Goal: Task Accomplishment & Management: Use online tool/utility

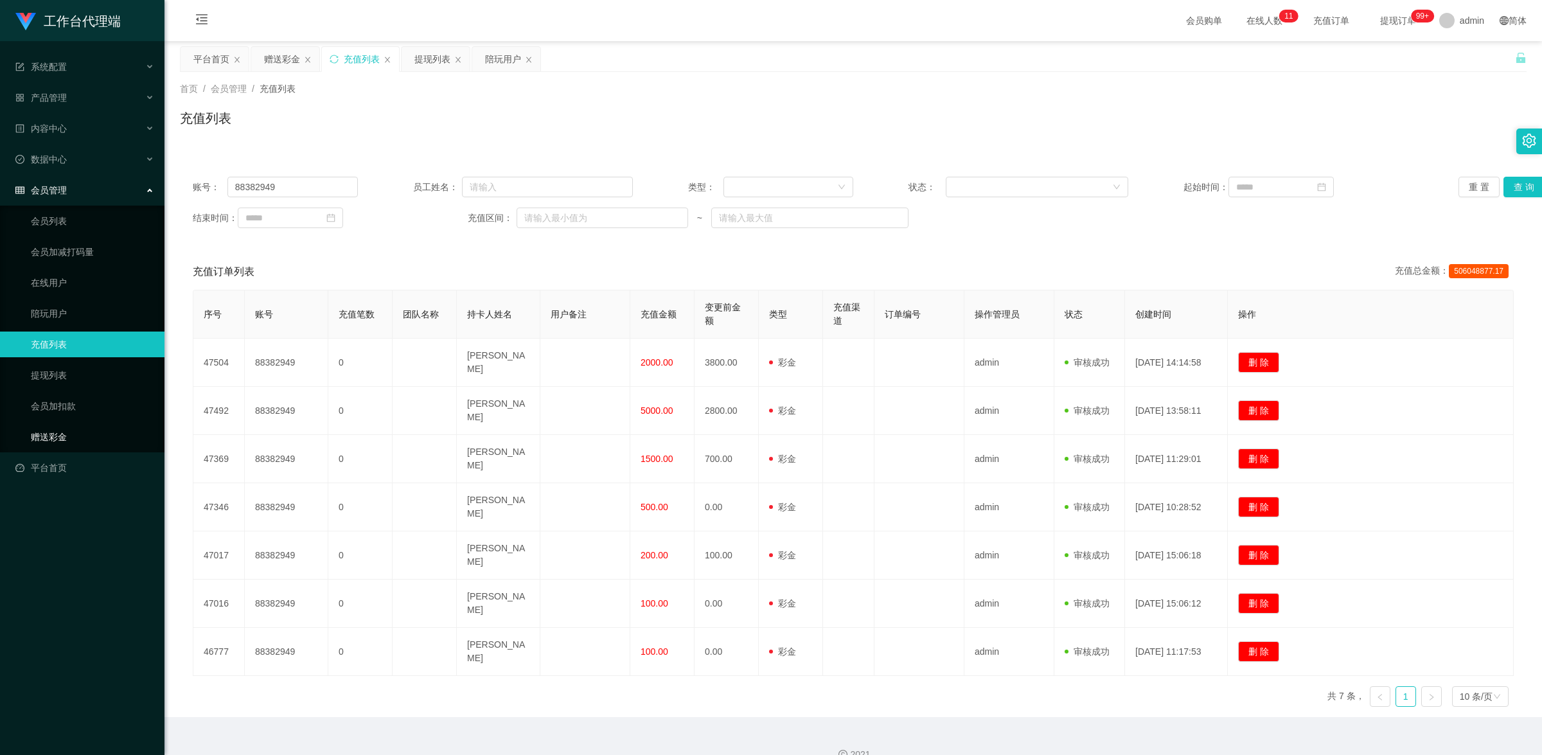
click at [112, 427] on link "赠送彩金" at bounding box center [92, 437] width 123 height 26
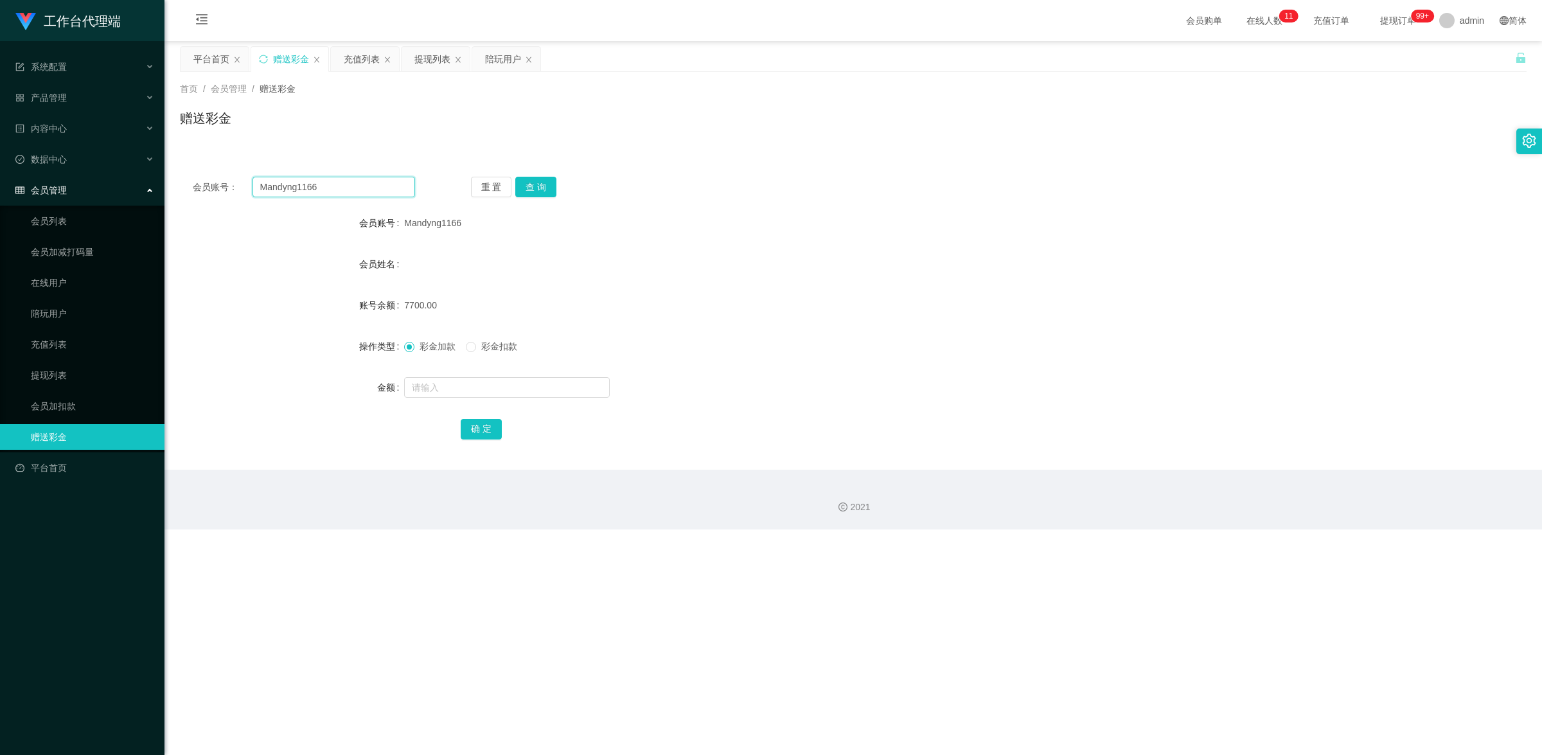
drag, startPoint x: 329, startPoint y: 188, endPoint x: 220, endPoint y: 158, distance: 112.7
click at [213, 151] on div "会员账号： Mandyng1166 重 置 查 询 会员账号 Mandyng1166 会员姓名 账号余额 7700.00 操作类型 彩金加款 彩金扣款 金额 …" at bounding box center [853, 308] width 1346 height 321
paste input "6590044149"
type input "6590044149"
click at [534, 183] on button "查 询" at bounding box center [535, 187] width 41 height 21
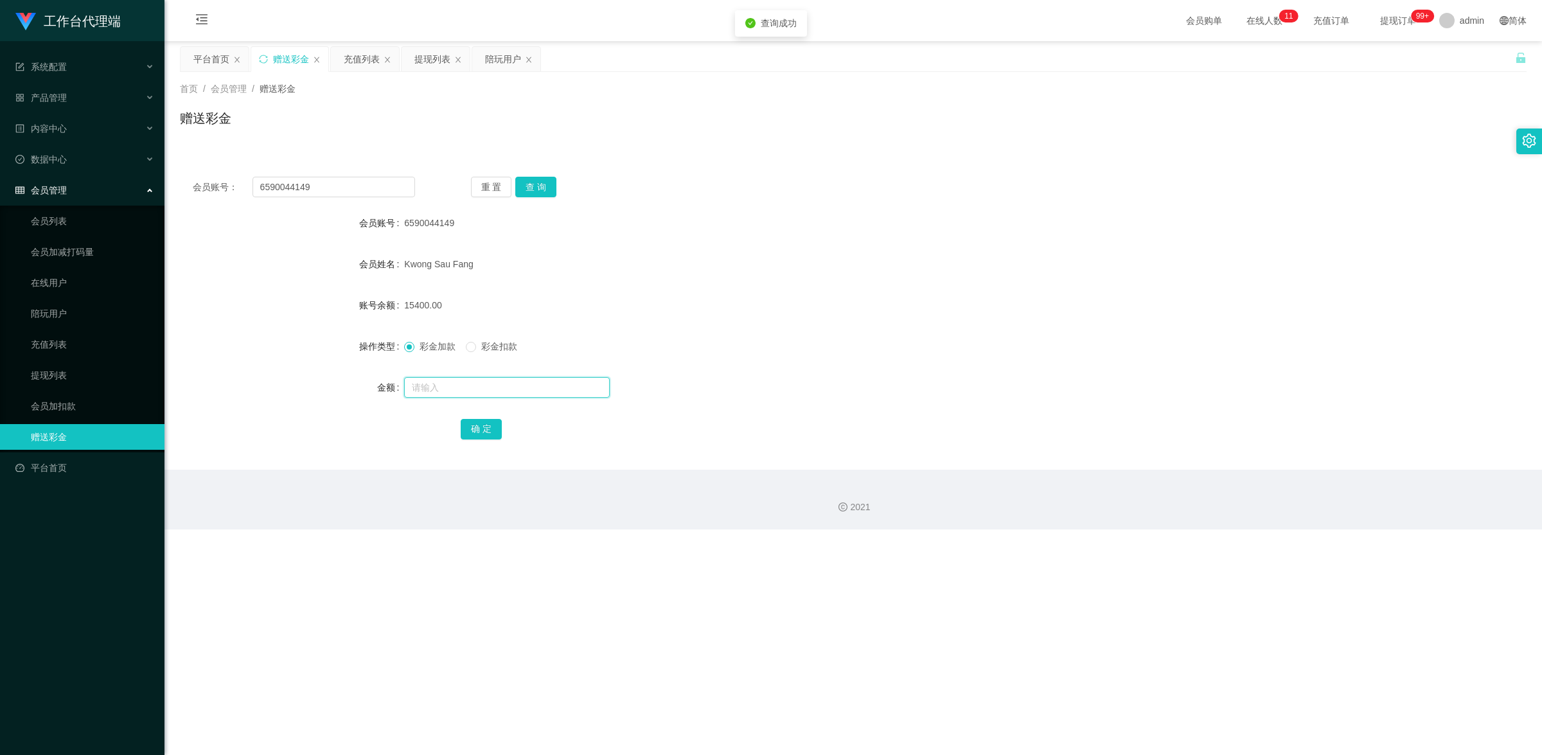
click at [492, 389] on input "text" at bounding box center [507, 387] width 206 height 21
type input "50"
drag, startPoint x: 468, startPoint y: 434, endPoint x: 498, endPoint y: 424, distance: 31.9
click at [468, 434] on button "确 定" at bounding box center [481, 429] width 41 height 21
